Goal: Task Accomplishment & Management: Manage account settings

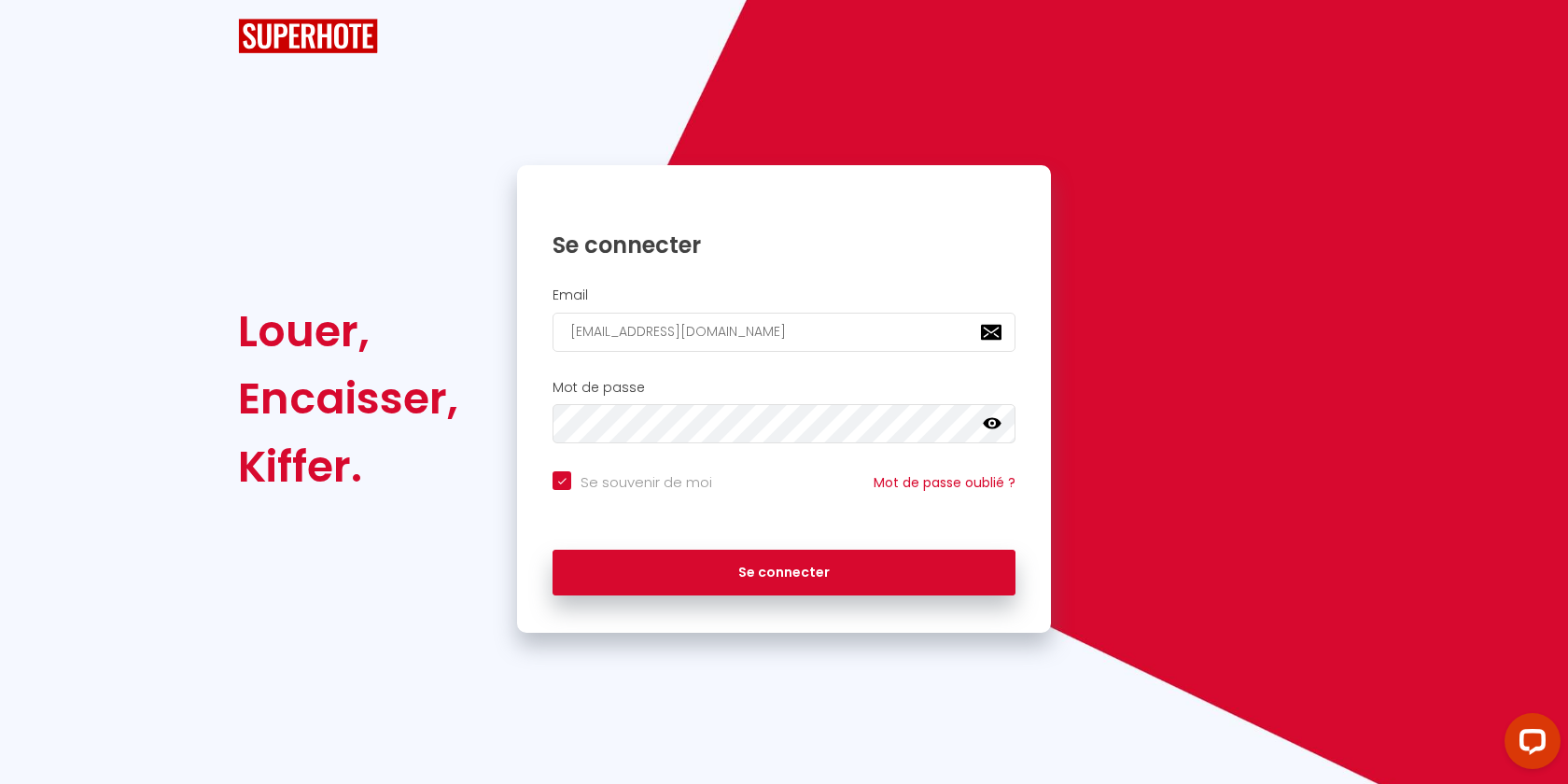
checkbox input "true"
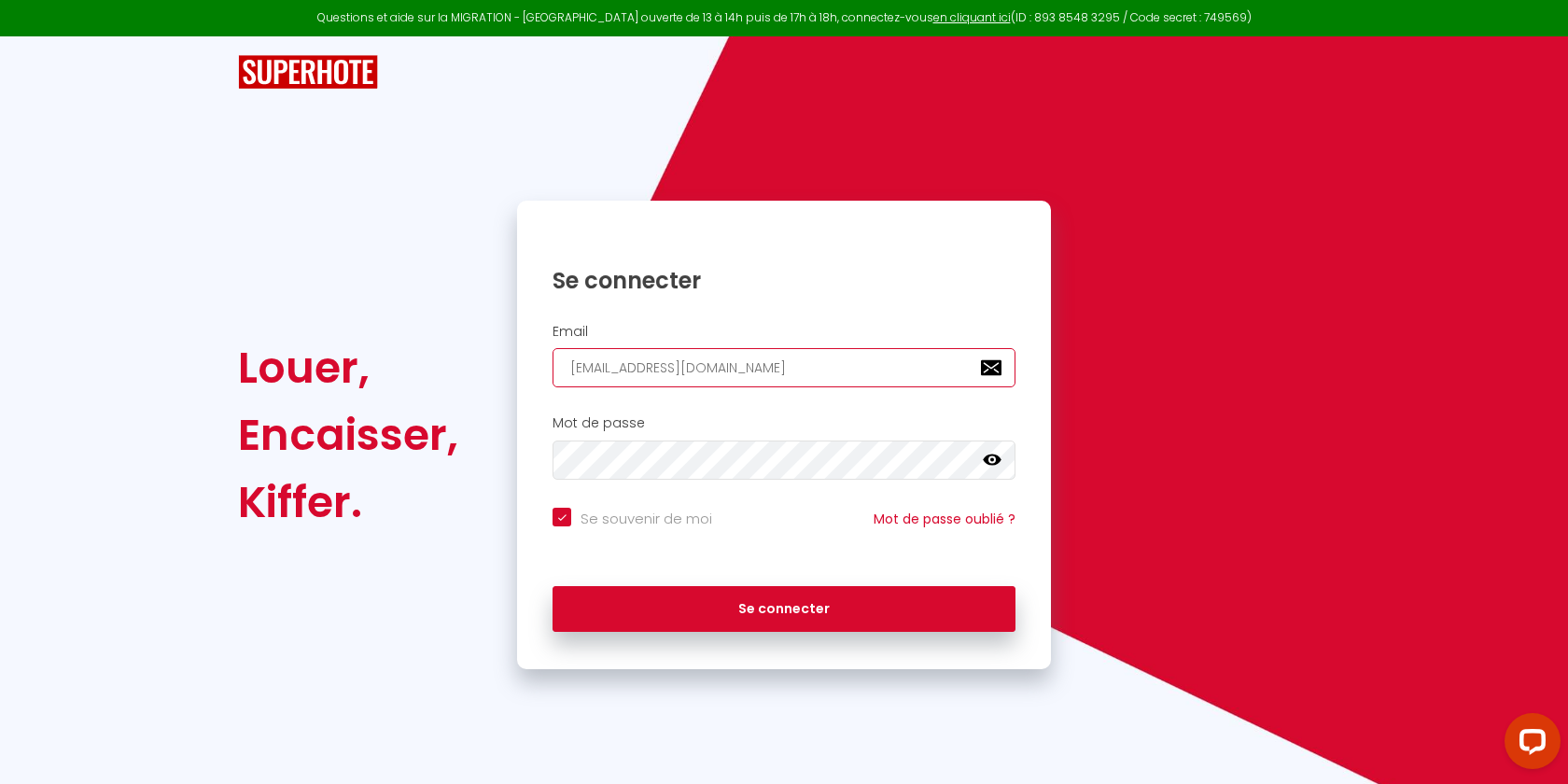
click at [708, 369] on input "[EMAIL_ADDRESS][DOMAIN_NAME]" at bounding box center [784, 367] width 463 height 39
paste input "[PERSON_NAME]"
type input "[PERSON_NAME][EMAIL_ADDRESS][DOMAIN_NAME]"
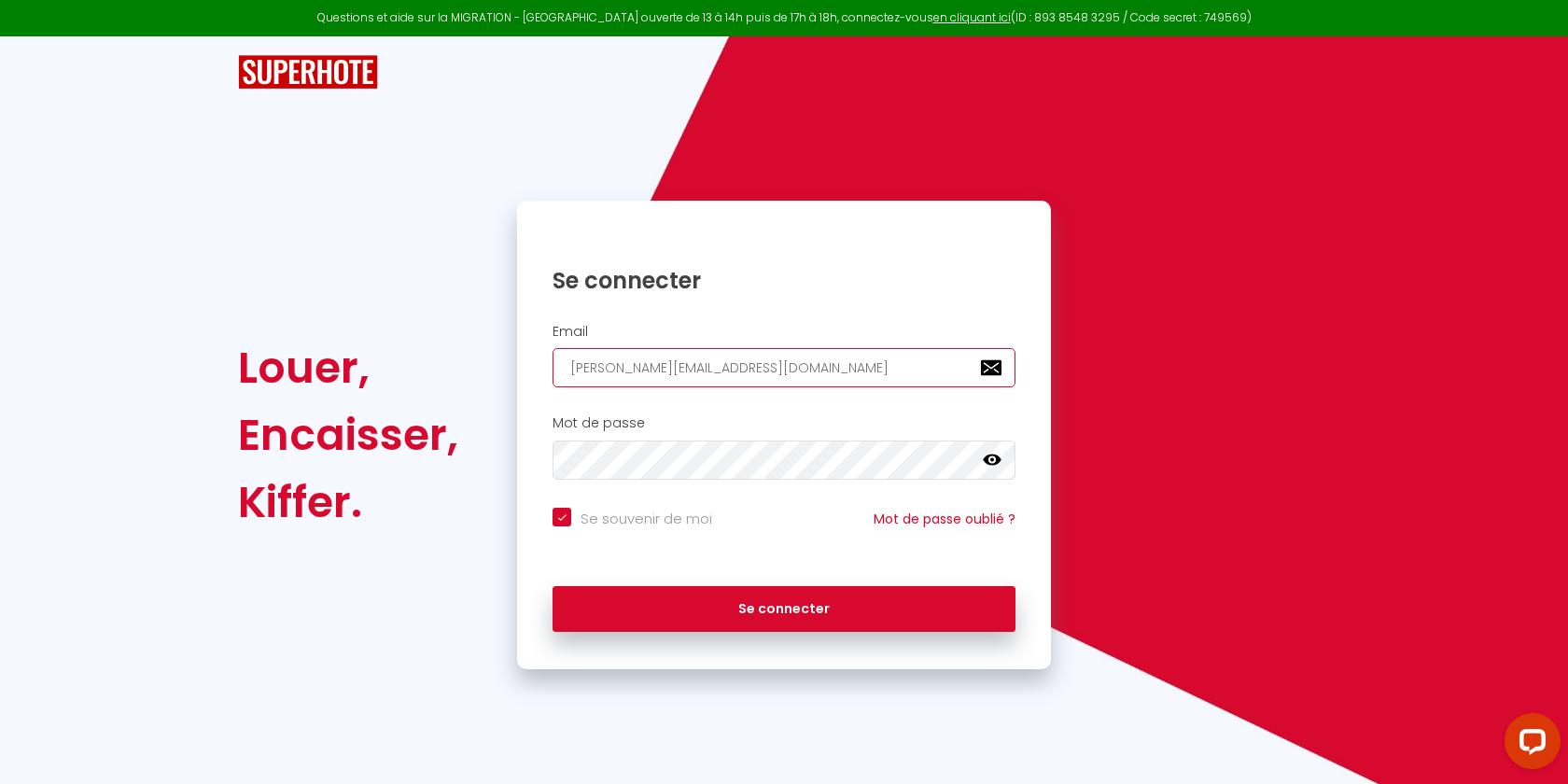
checkbox input "true"
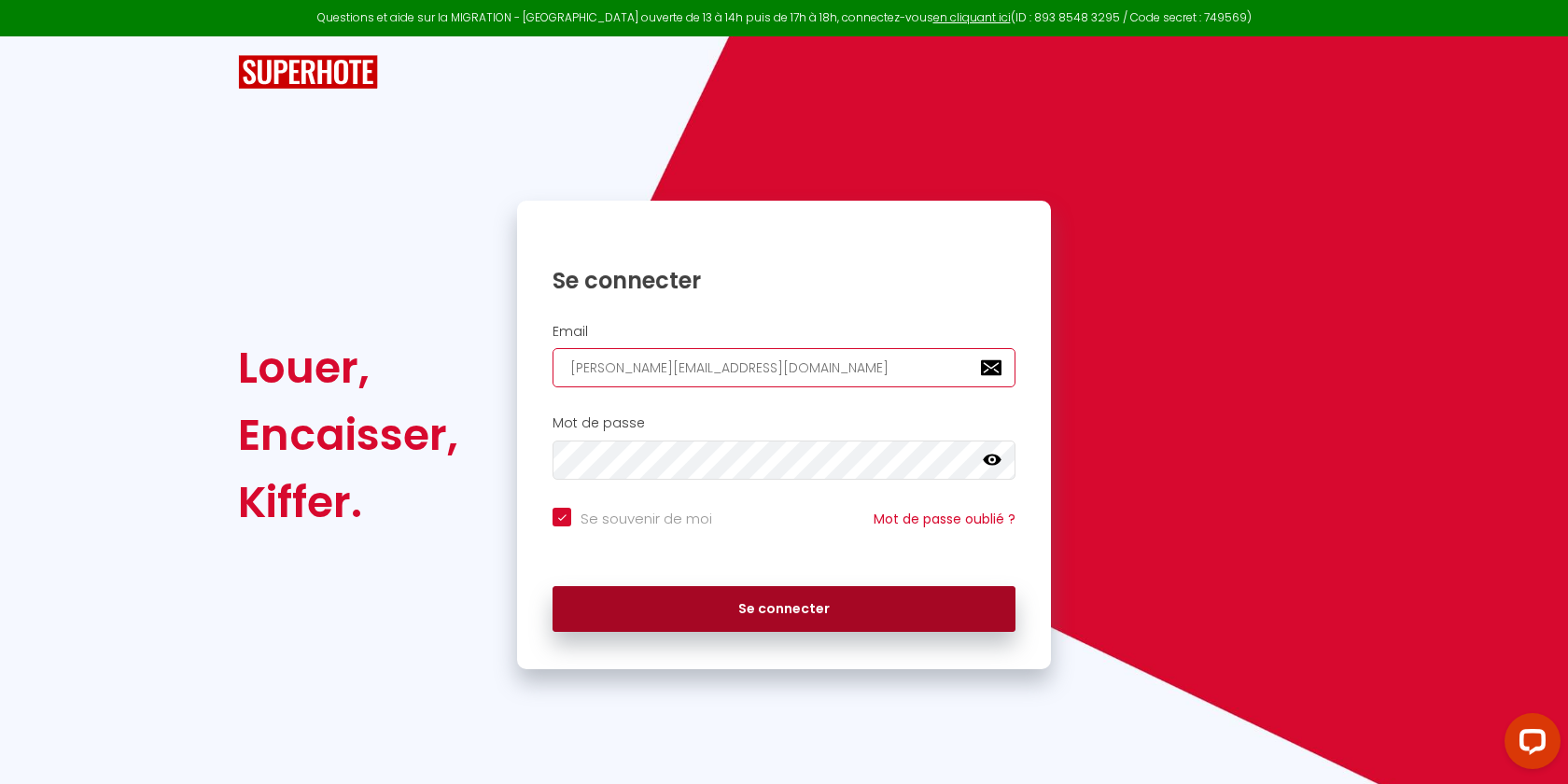
type input "[PERSON_NAME][EMAIL_ADDRESS][DOMAIN_NAME]"
click at [697, 613] on button "Se connecter" at bounding box center [784, 609] width 463 height 47
checkbox input "true"
